Goal: Obtain resource: Obtain resource

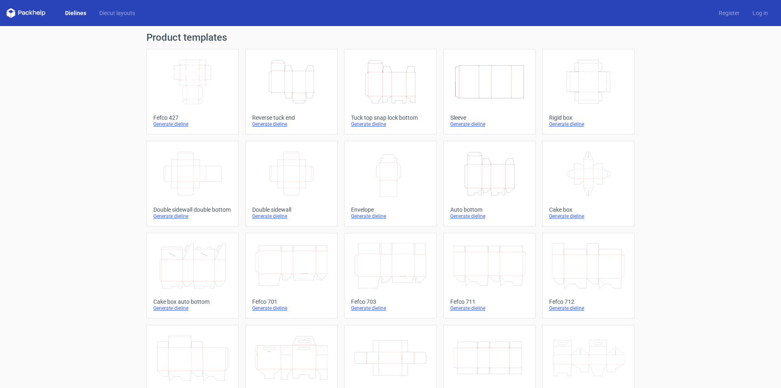
click at [271, 89] on icon "Height Depth Width" at bounding box center [292, 82] width 72 height 46
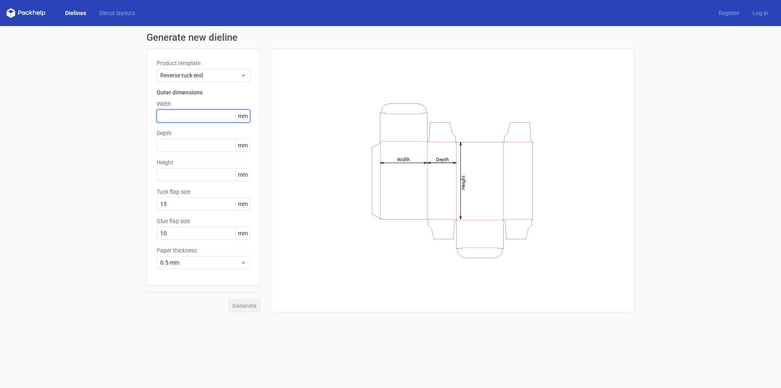
click at [187, 114] on input "text" at bounding box center [204, 115] width 94 height 13
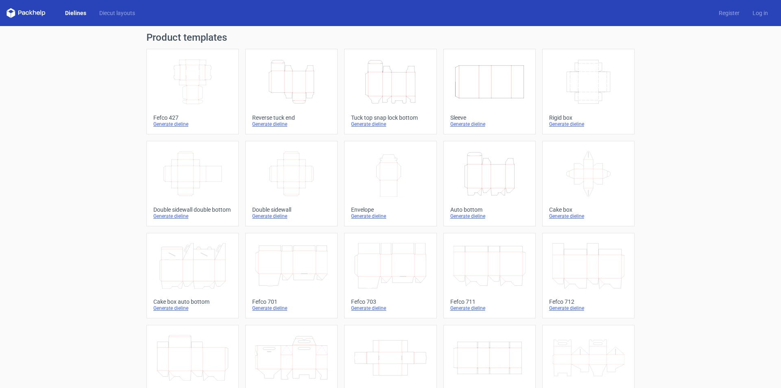
click at [191, 72] on icon "Width Depth Height" at bounding box center [193, 82] width 72 height 46
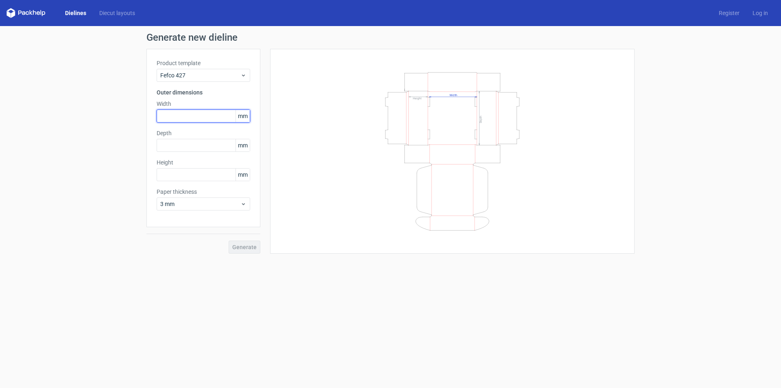
click at [199, 118] on input "text" at bounding box center [204, 115] width 94 height 13
click at [163, 116] on input "390" at bounding box center [204, 115] width 94 height 13
type input "330"
type input "90"
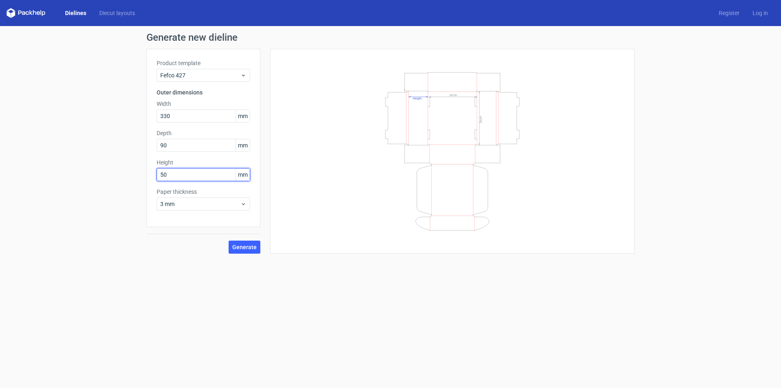
type input "50"
click at [246, 249] on span "Generate" at bounding box center [244, 247] width 24 height 6
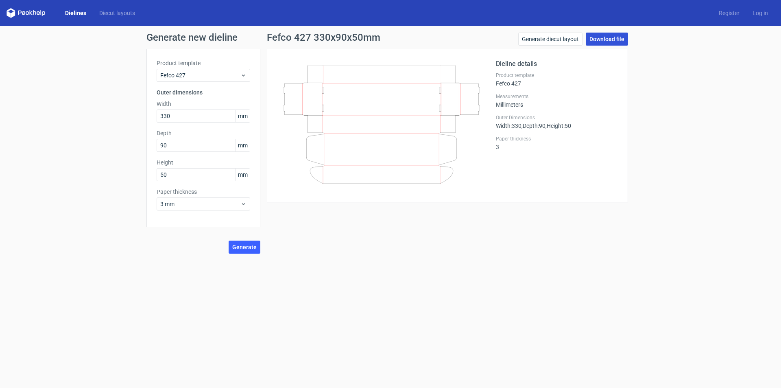
click at [607, 40] on link "Download file" at bounding box center [607, 39] width 42 height 13
